Goal: Task Accomplishment & Management: Use online tool/utility

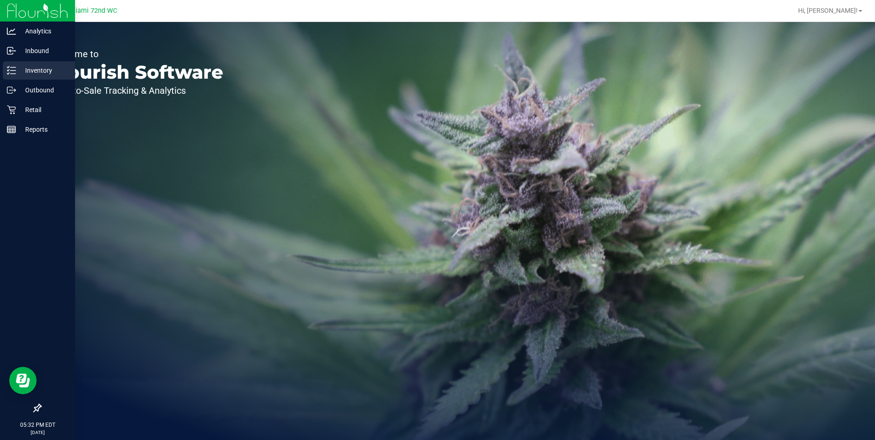
click at [11, 67] on line at bounding box center [13, 67] width 5 height 0
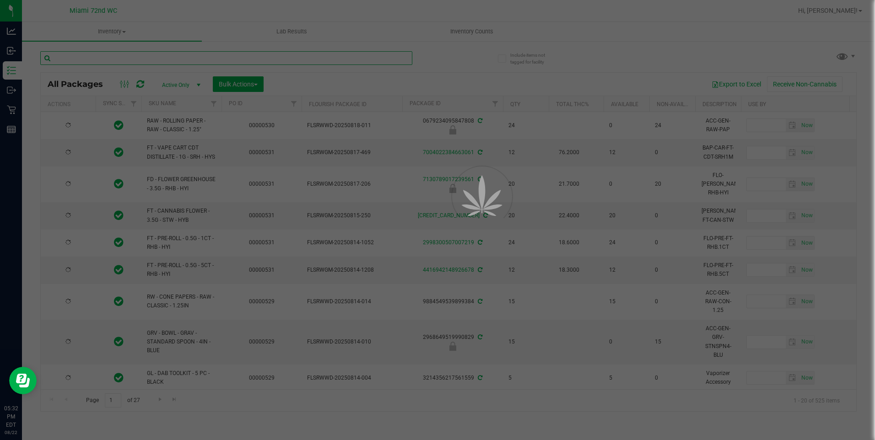
click at [208, 64] on input "text" at bounding box center [226, 58] width 372 height 14
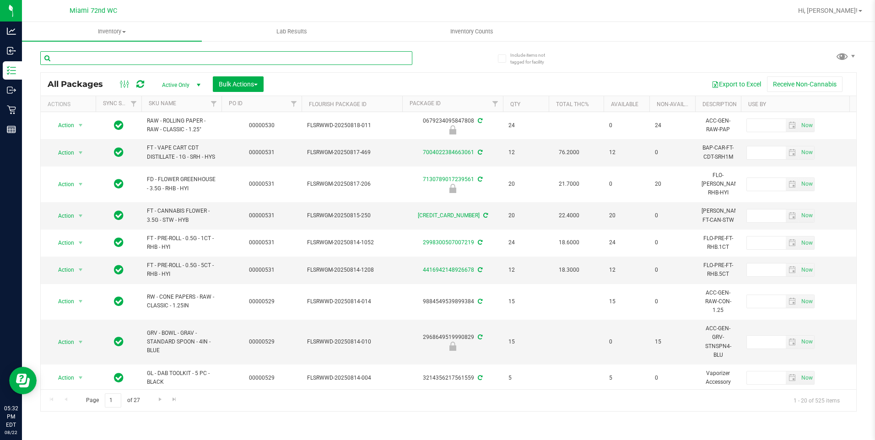
click at [204, 62] on input "text" at bounding box center [226, 58] width 372 height 14
click at [200, 61] on input "text" at bounding box center [226, 58] width 372 height 14
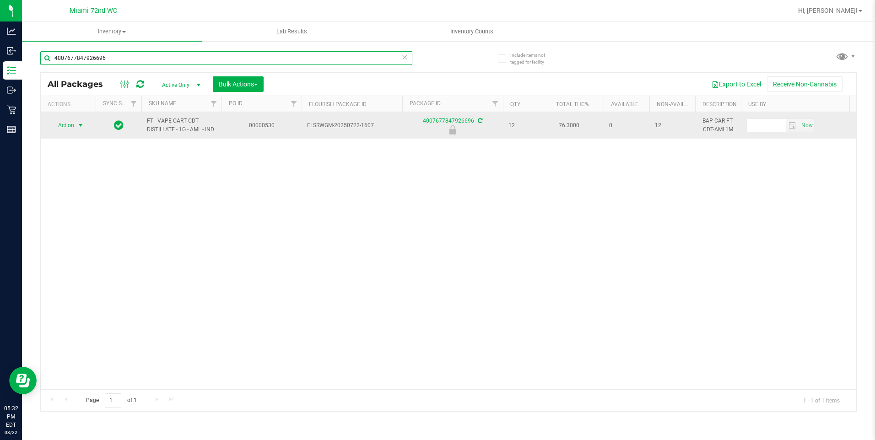
type input "4007677847926696"
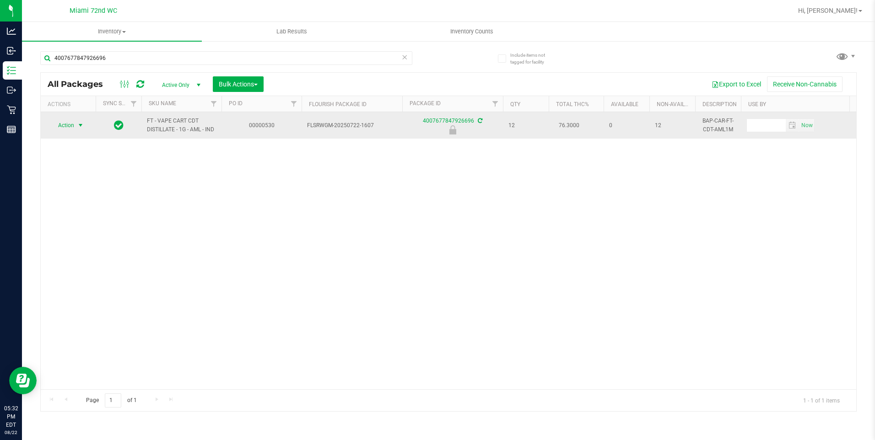
click at [75, 122] on span "select" at bounding box center [80, 125] width 11 height 13
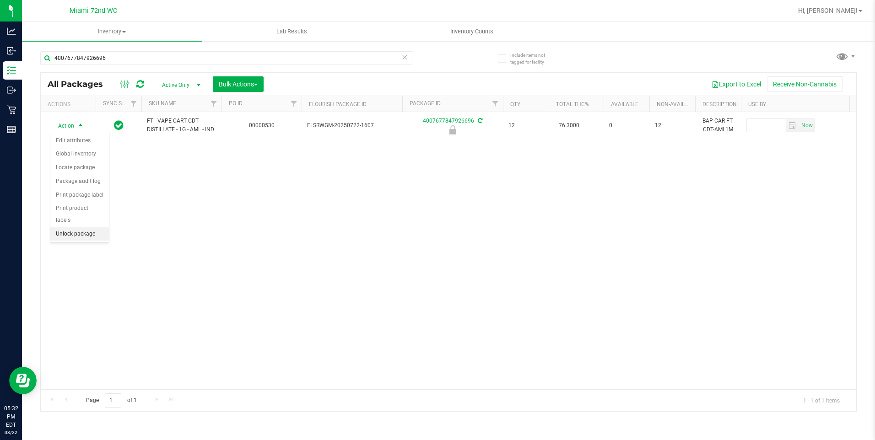
click at [84, 227] on li "Unlock package" at bounding box center [79, 234] width 59 height 14
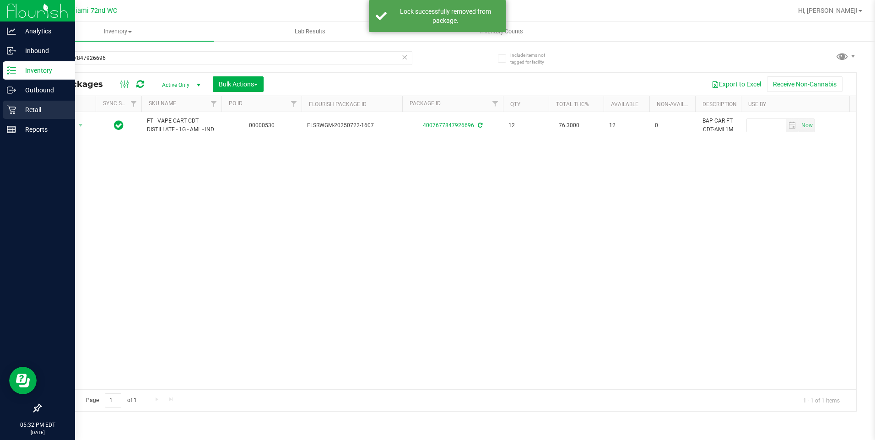
click at [11, 112] on icon at bounding box center [11, 109] width 9 height 9
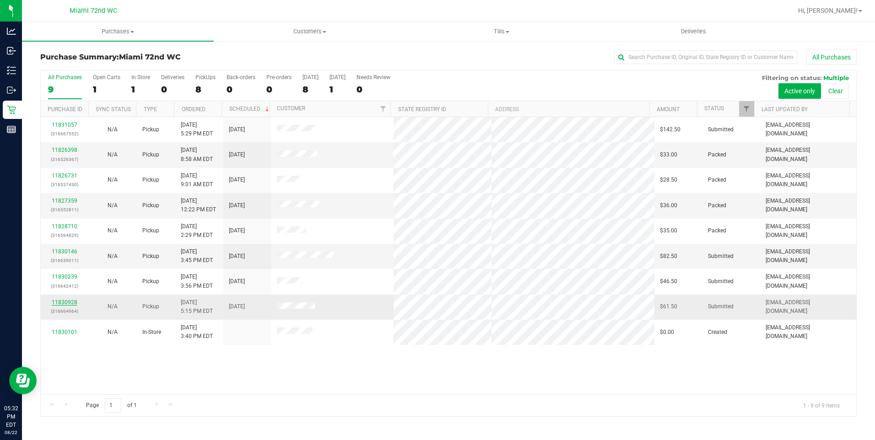
click at [65, 303] on link "11830928" at bounding box center [65, 302] width 26 height 6
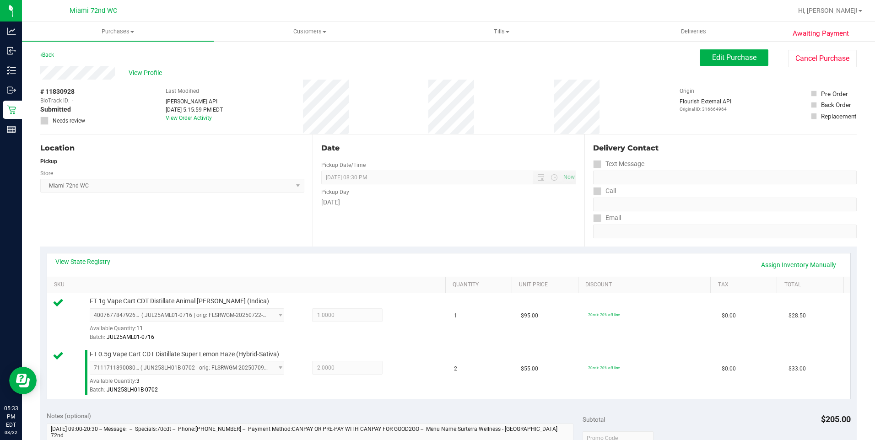
scroll to position [172, 0]
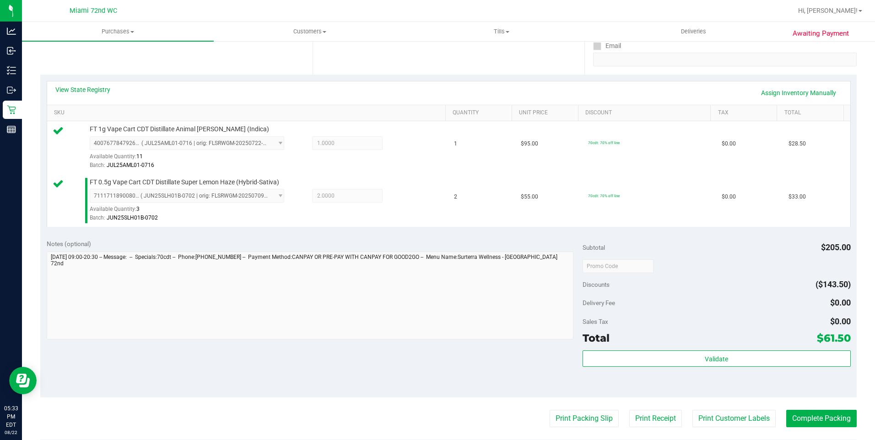
click at [710, 347] on div "Subtotal $205.00 Discounts ($143.50) Delivery Fee $0.00 Sales Tax $0.00 Total $…" at bounding box center [717, 315] width 268 height 152
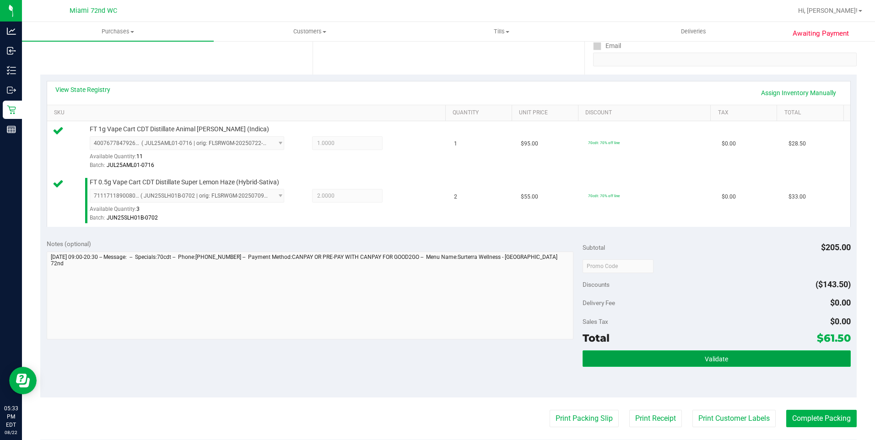
click at [689, 359] on button "Validate" at bounding box center [717, 359] width 268 height 16
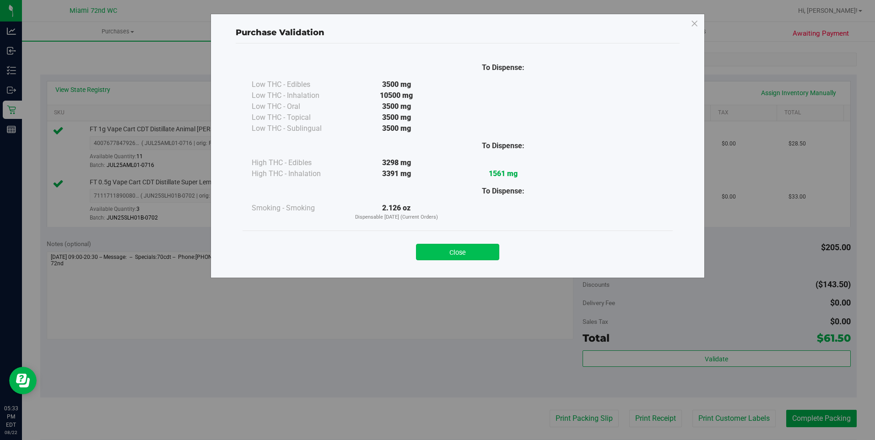
click at [466, 254] on button "Close" at bounding box center [457, 252] width 83 height 16
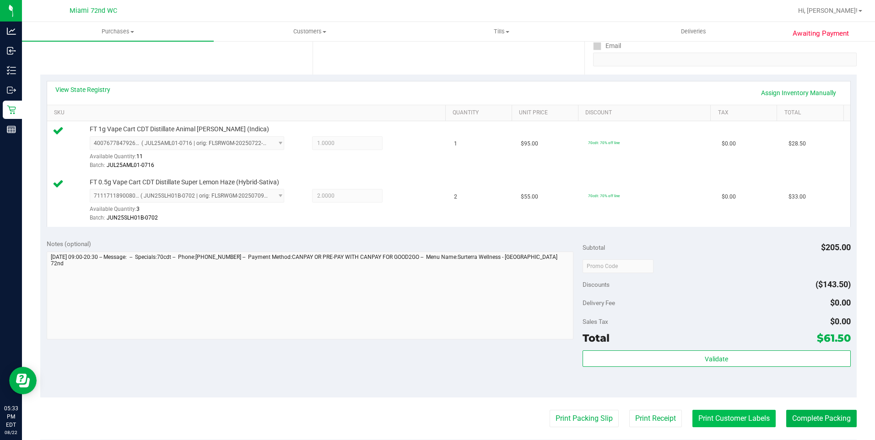
click at [718, 424] on button "Print Customer Labels" at bounding box center [733, 418] width 83 height 17
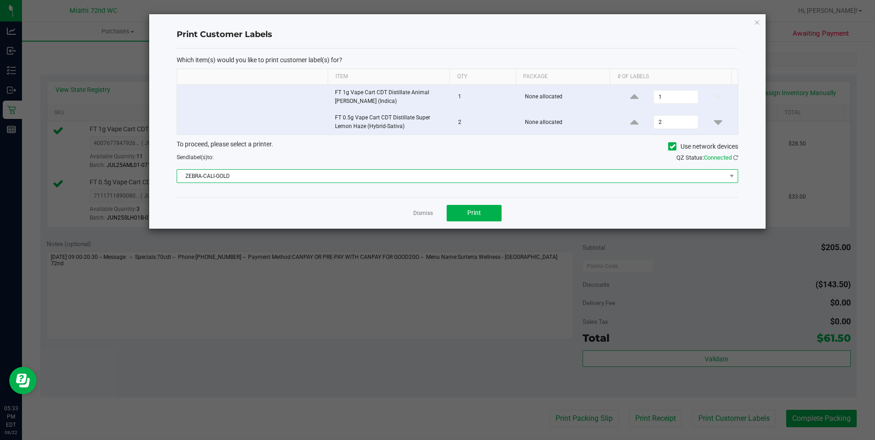
click at [446, 181] on span "ZEBRA-CALI-GOLD" at bounding box center [451, 176] width 549 height 13
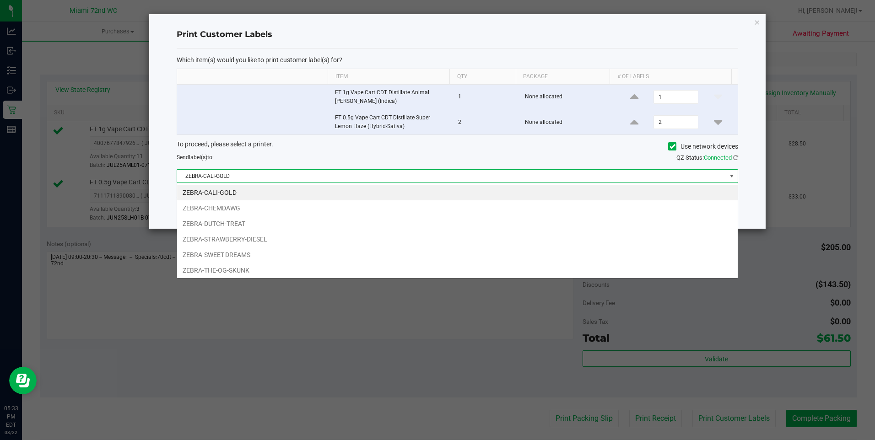
scroll to position [14, 562]
click at [242, 253] on li "ZEBRA-SWEET-DREAMS" at bounding box center [457, 255] width 561 height 16
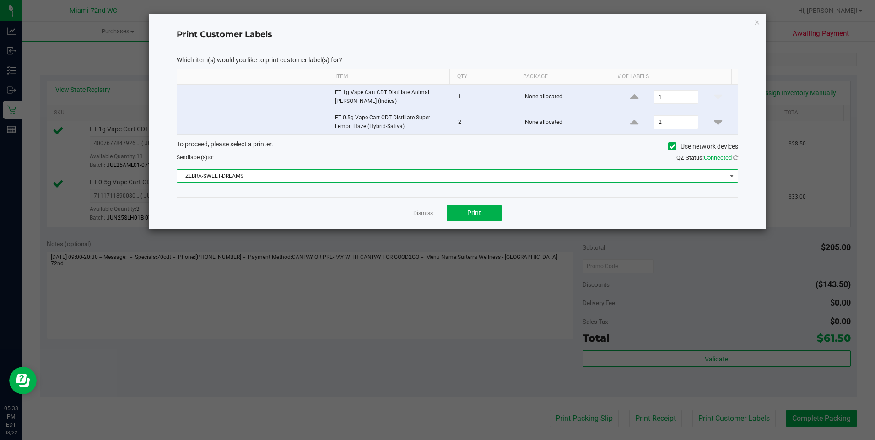
click at [484, 225] on div "Dismiss Print" at bounding box center [458, 213] width 562 height 32
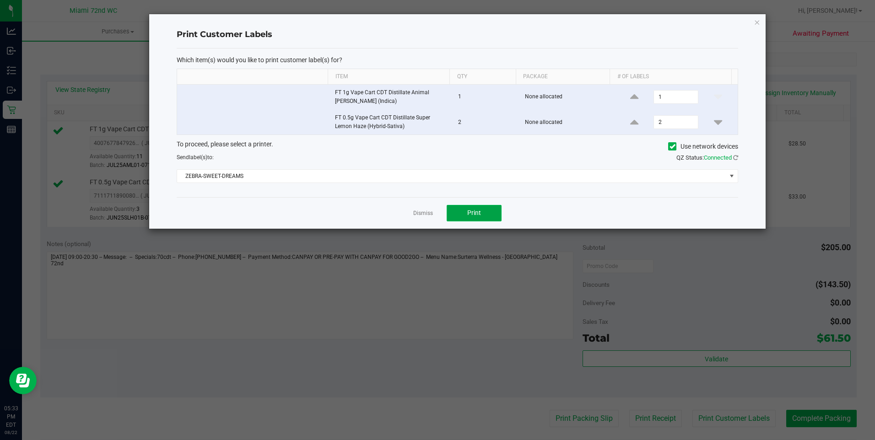
click at [483, 214] on button "Print" at bounding box center [474, 213] width 55 height 16
click at [768, 19] on ngb-modal-window "Print Customer Labels Which item(s) would you like to print customer label(s) f…" at bounding box center [441, 220] width 882 height 440
click at [762, 20] on div "Print Customer Labels Which item(s) would you like to print customer label(s) f…" at bounding box center [457, 121] width 616 height 215
click at [760, 22] on div "Print Customer Labels Which item(s) would you like to print customer label(s) f…" at bounding box center [457, 121] width 616 height 215
drag, startPoint x: 760, startPoint y: 22, endPoint x: 755, endPoint y: 25, distance: 5.9
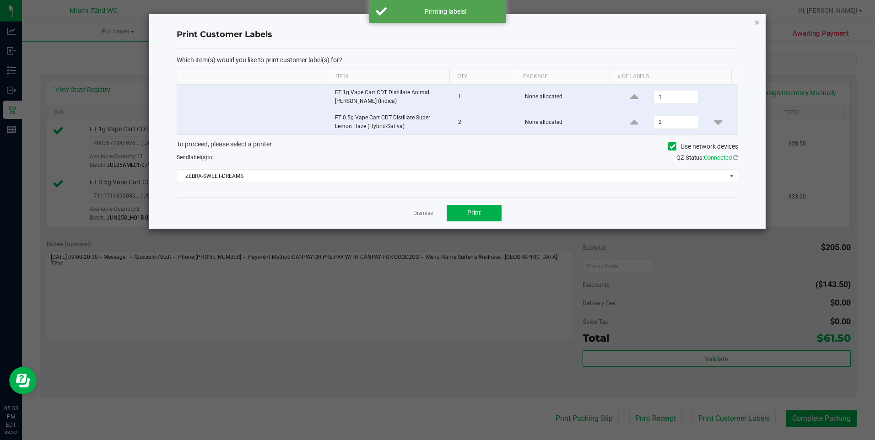
click at [756, 27] on div "Print Customer Labels Which item(s) would you like to print customer label(s) f…" at bounding box center [457, 121] width 616 height 215
click at [753, 22] on div "Print Customer Labels Which item(s) would you like to print customer label(s) f…" at bounding box center [457, 121] width 616 height 215
click at [757, 22] on icon "button" at bounding box center [757, 21] width 6 height 11
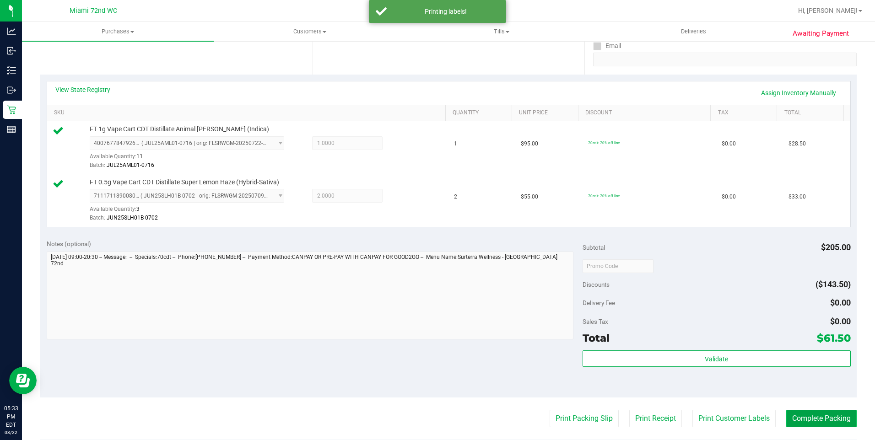
click at [799, 415] on button "Complete Packing" at bounding box center [821, 418] width 70 height 17
